Goal: Task Accomplishment & Management: Manage account settings

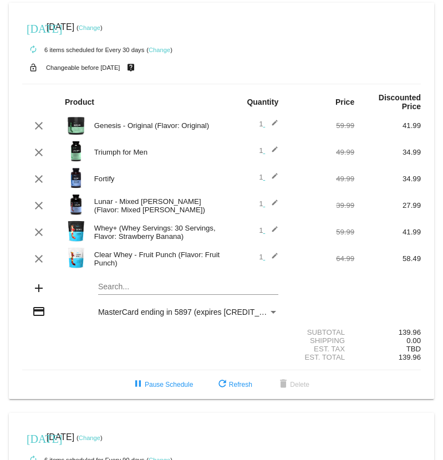
click at [120, 239] on div "Whey+ (Whey Servings: 30 Servings, Flavor: Strawberry Banana)" at bounding box center [155, 232] width 133 height 17
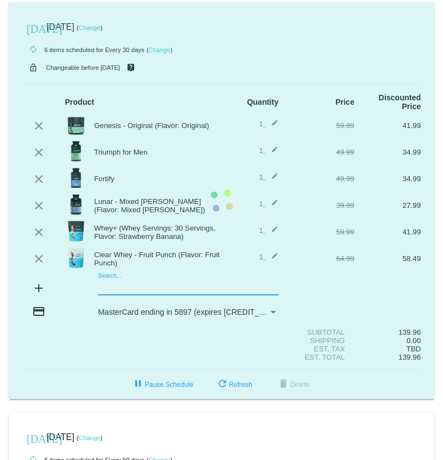
click at [108, 289] on mat-card "[DATE] [DATE] ( Change ) autorenew 6 items scheduled for Every 30 days ( Change…" at bounding box center [221, 201] width 425 height 396
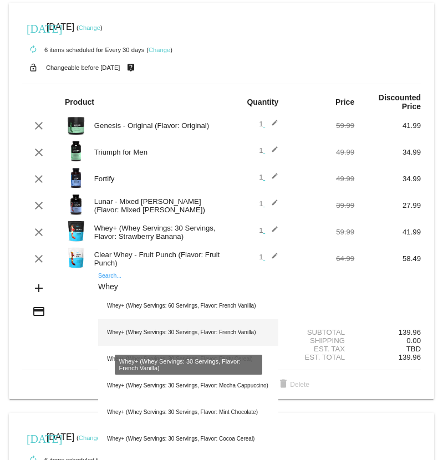
type input "Whey"
click at [125, 334] on div "Whey+ (Whey Servings: 30 Servings, Flavor: French Vanilla)" at bounding box center [188, 332] width 180 height 27
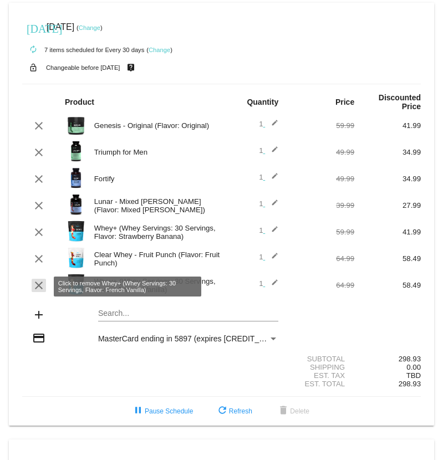
click at [42, 286] on mat-icon "clear" at bounding box center [38, 285] width 13 height 13
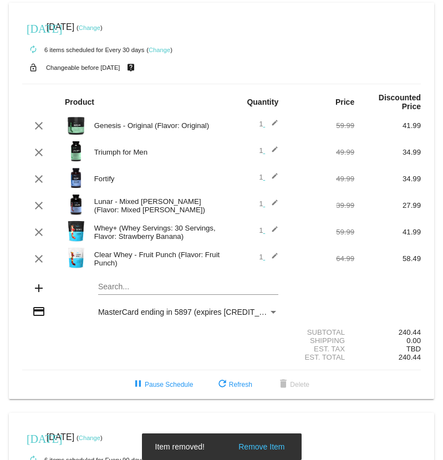
click at [131, 235] on div "Whey+ (Whey Servings: 30 Servings, Flavor: Strawberry Banana)" at bounding box center [155, 232] width 133 height 17
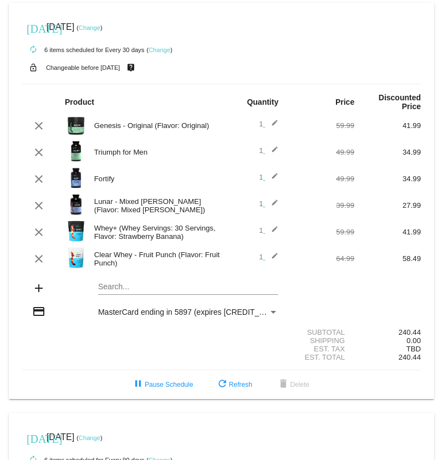
click at [125, 288] on mat-card "[DATE] [DATE] ( Change ) autorenew 6 items scheduled for Every 30 days ( Change…" at bounding box center [221, 201] width 425 height 396
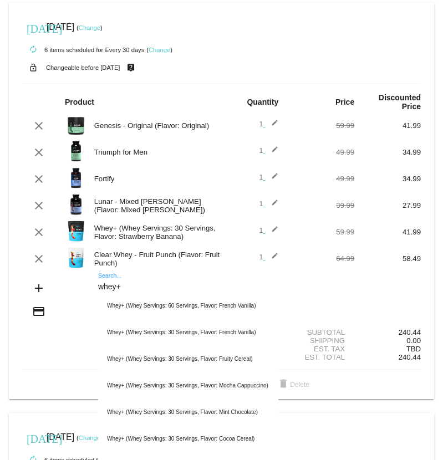
type input "whey+"
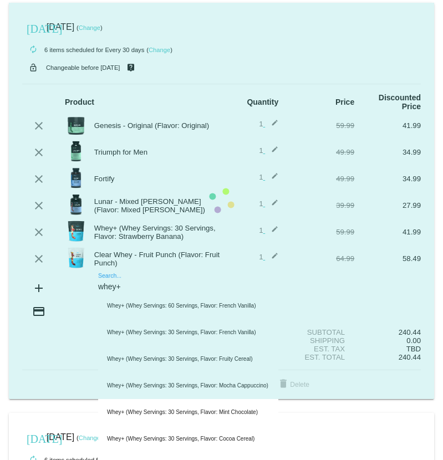
click at [129, 289] on input "whey+" at bounding box center [188, 287] width 180 height 9
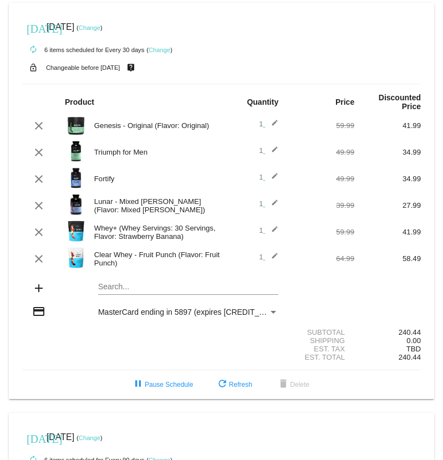
click at [372, 449] on div "[DATE] [DATE] ( Change )" at bounding box center [221, 437] width 399 height 22
click at [17, 390] on div "pause Pause Schedule refresh Refresh delete Delete" at bounding box center [221, 385] width 416 height 20
click at [123, 287] on mat-card "[DATE] [DATE] ( Change ) autorenew 6 items scheduled for Every 30 days ( Change…" at bounding box center [221, 201] width 425 height 396
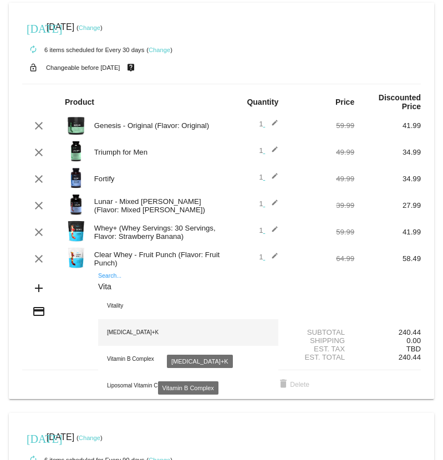
type input "Vita"
click at [121, 340] on div "[MEDICAL_DATA]+K" at bounding box center [188, 332] width 180 height 27
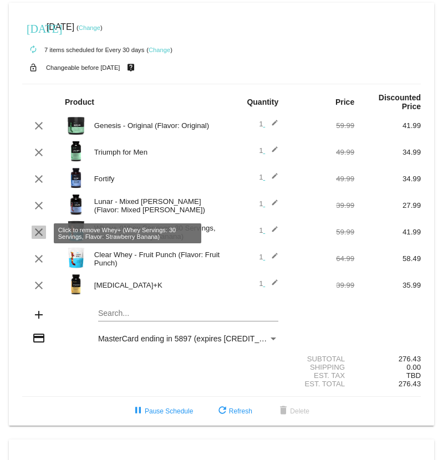
click at [38, 237] on mat-icon "clear" at bounding box center [38, 232] width 13 height 13
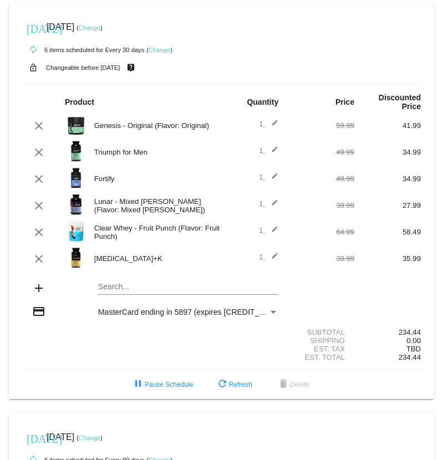
click at [51, 344] on div "Shipping 0.00" at bounding box center [221, 341] width 399 height 8
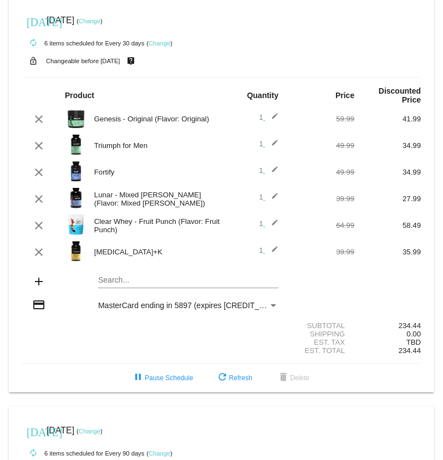
scroll to position [3, 0]
